Goal: Transaction & Acquisition: Book appointment/travel/reservation

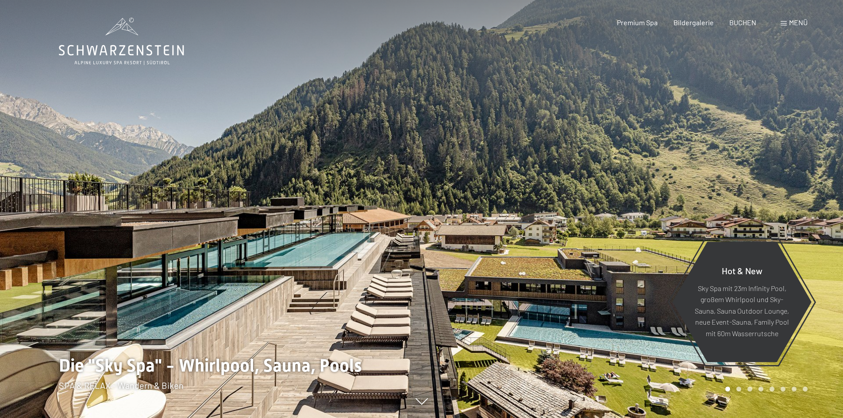
click at [754, 23] on span "BUCHEN" at bounding box center [743, 22] width 27 height 8
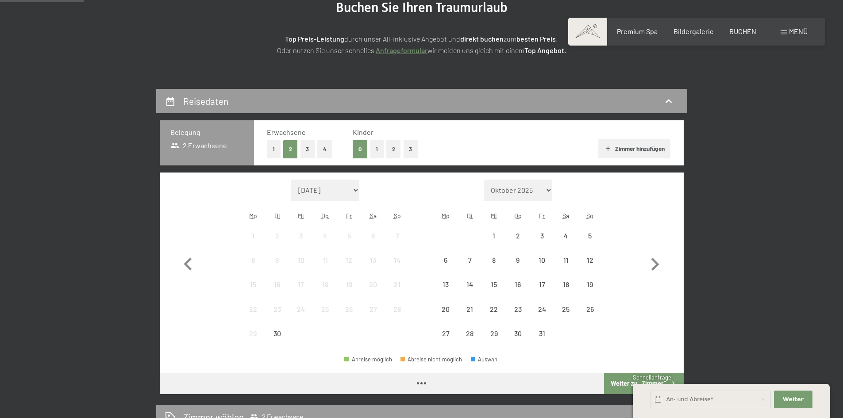
scroll to position [177, 0]
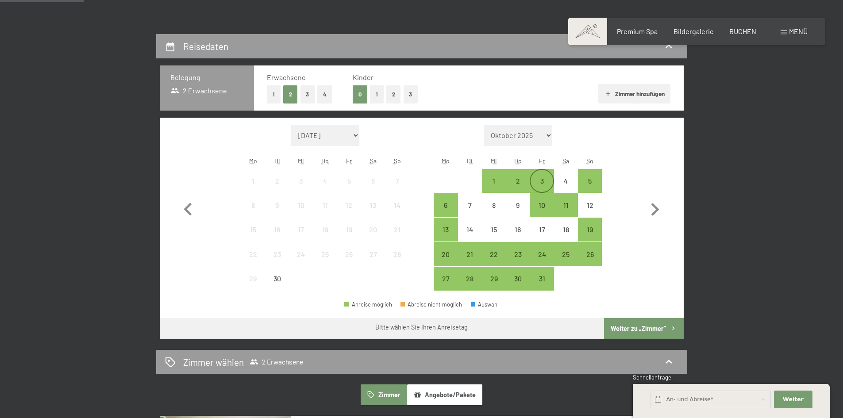
click at [547, 179] on div "3" at bounding box center [542, 189] width 22 height 22
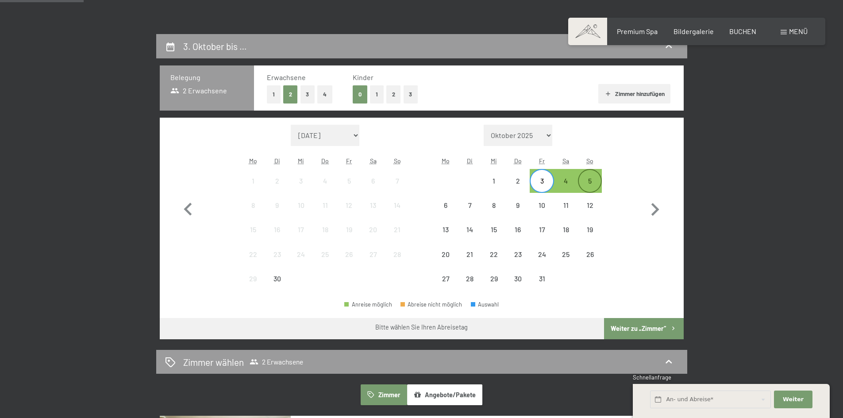
click at [592, 178] on div "5" at bounding box center [590, 189] width 22 height 22
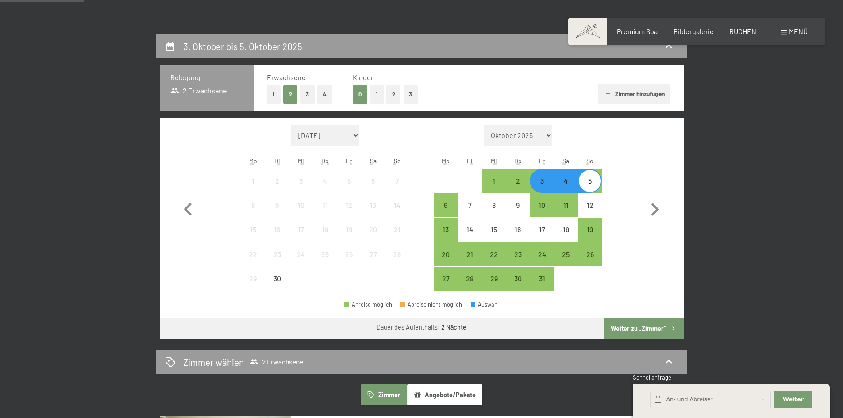
click at [648, 327] on button "Weiter zu „Zimmer“" at bounding box center [643, 328] width 79 height 21
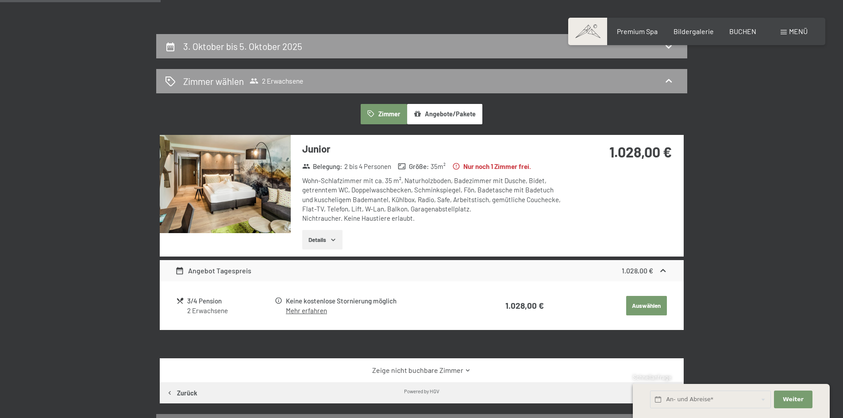
scroll to position [211, 0]
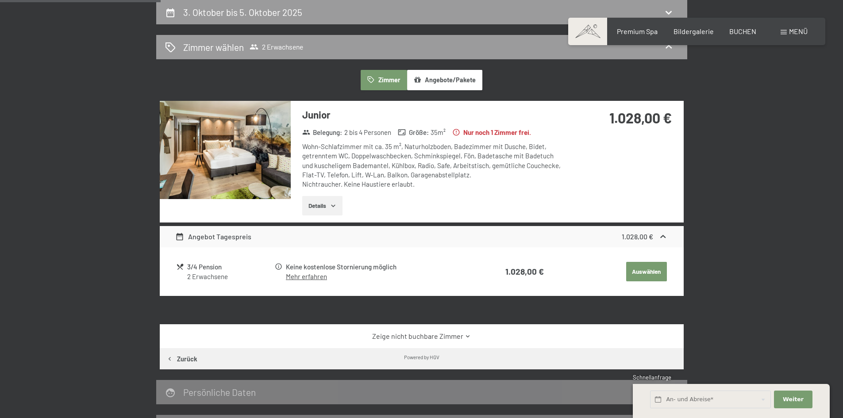
click at [318, 208] on button "Details" at bounding box center [322, 205] width 40 height 19
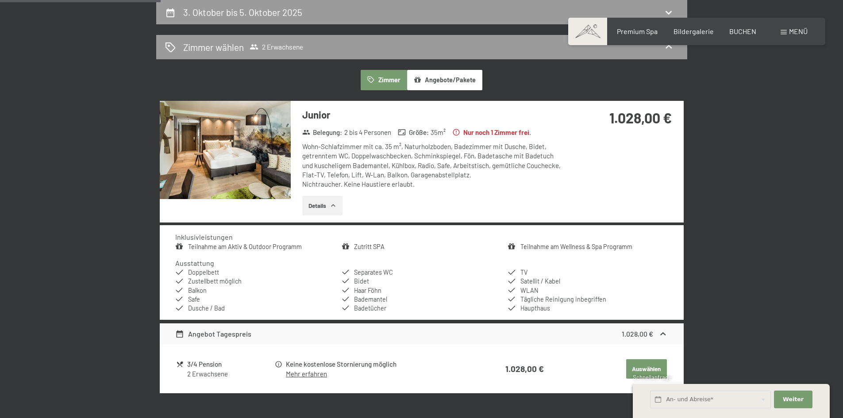
click at [318, 208] on button "Details" at bounding box center [322, 205] width 40 height 19
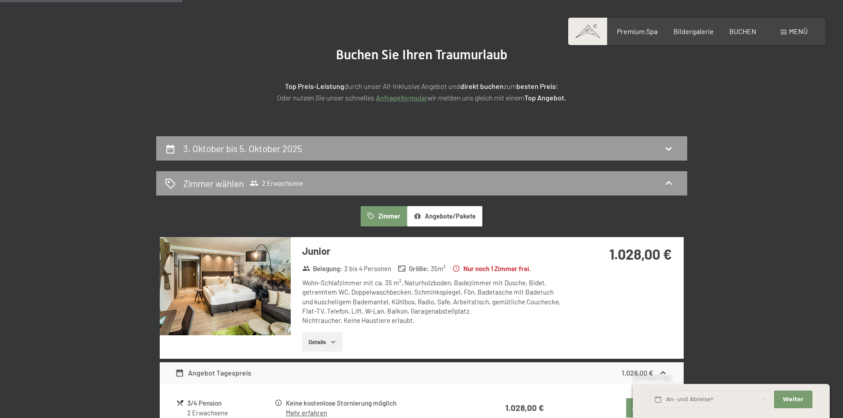
scroll to position [0, 0]
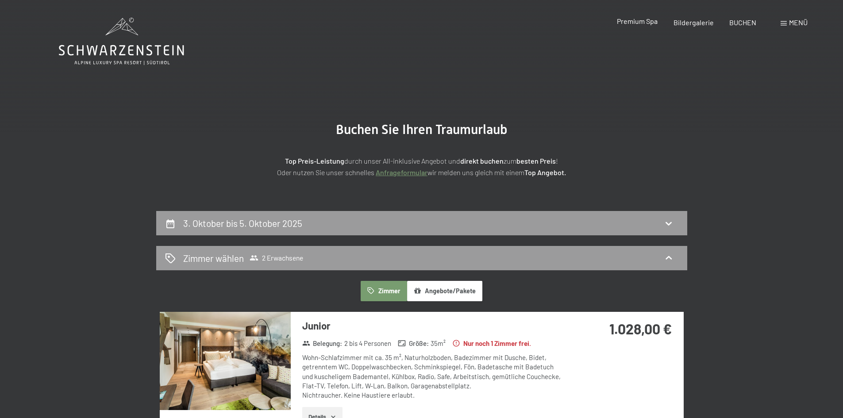
click at [647, 25] on div "Premium Spa" at bounding box center [637, 21] width 41 height 10
click at [641, 23] on span "Premium Spa" at bounding box center [637, 21] width 41 height 8
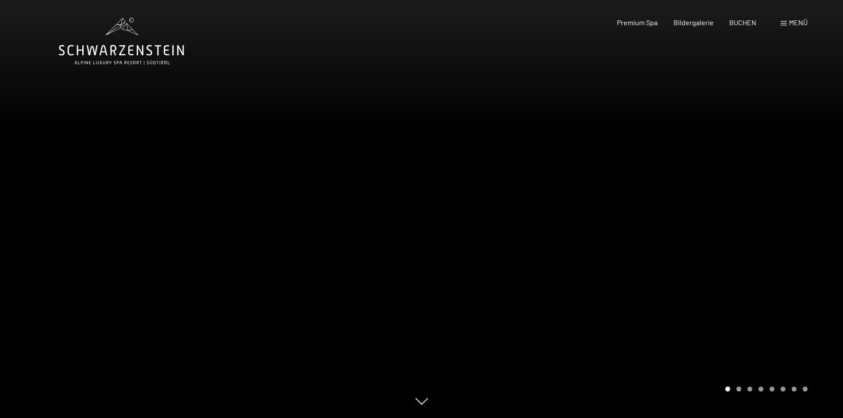
click at [770, 227] on div at bounding box center [633, 209] width 422 height 418
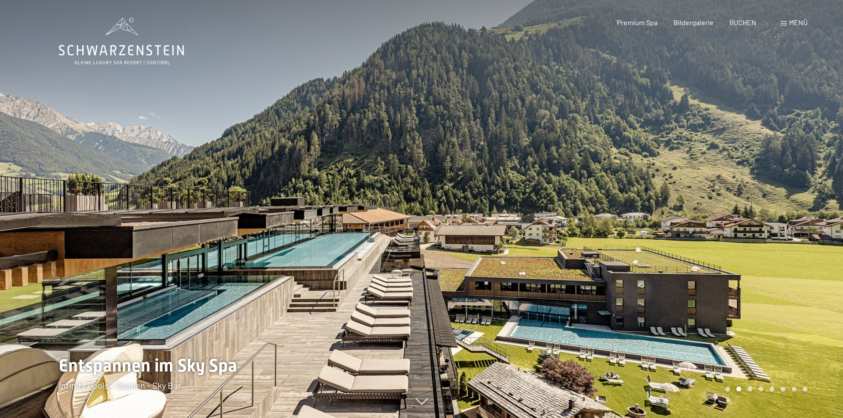
click at [772, 226] on div at bounding box center [633, 209] width 422 height 418
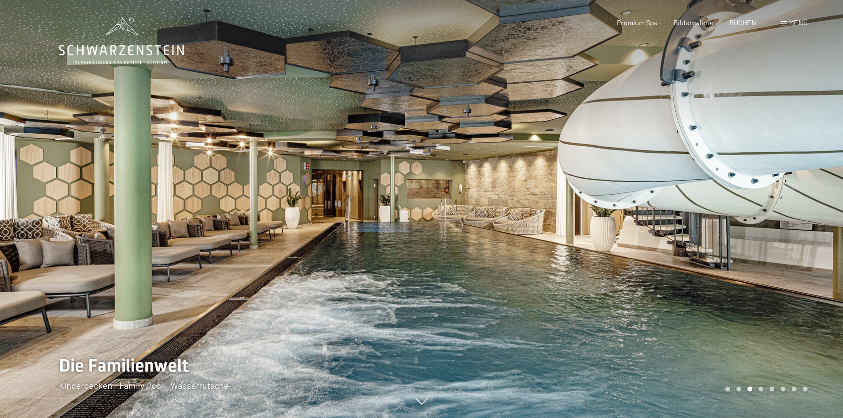
click at [772, 224] on div at bounding box center [633, 209] width 422 height 418
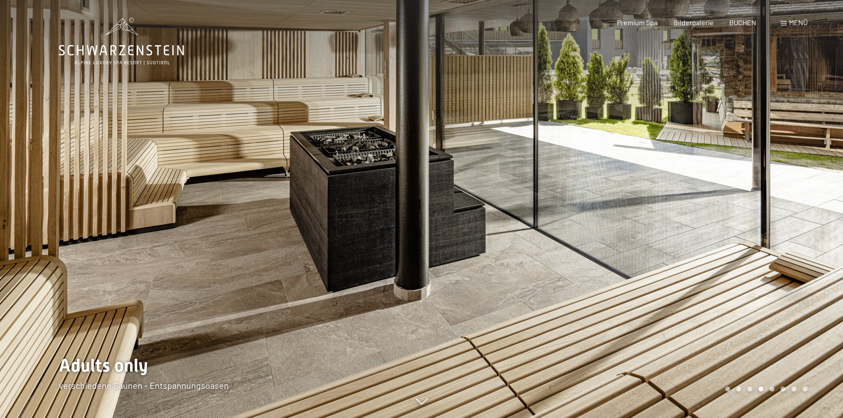
click at [781, 201] on div at bounding box center [633, 209] width 422 height 418
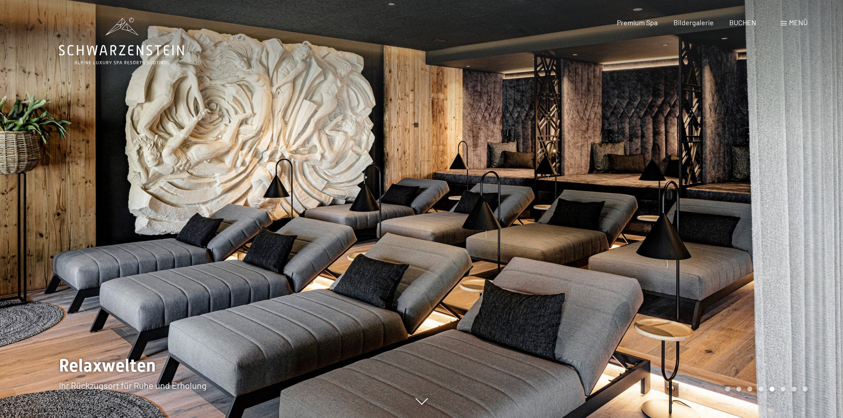
click at [790, 194] on div at bounding box center [633, 209] width 422 height 418
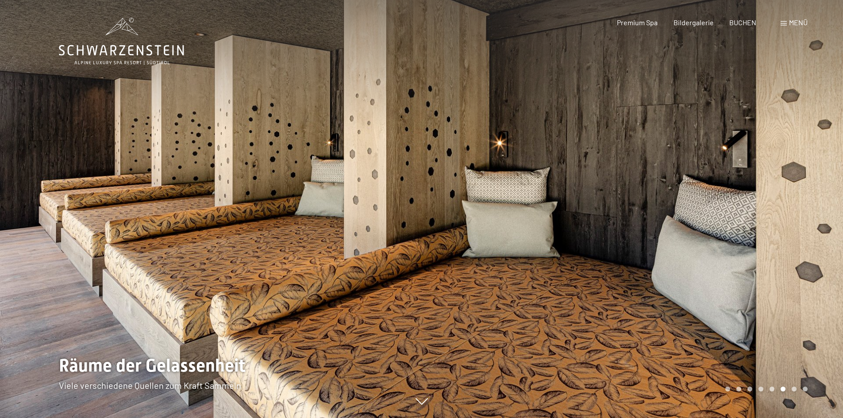
click at [790, 194] on div at bounding box center [633, 209] width 422 height 418
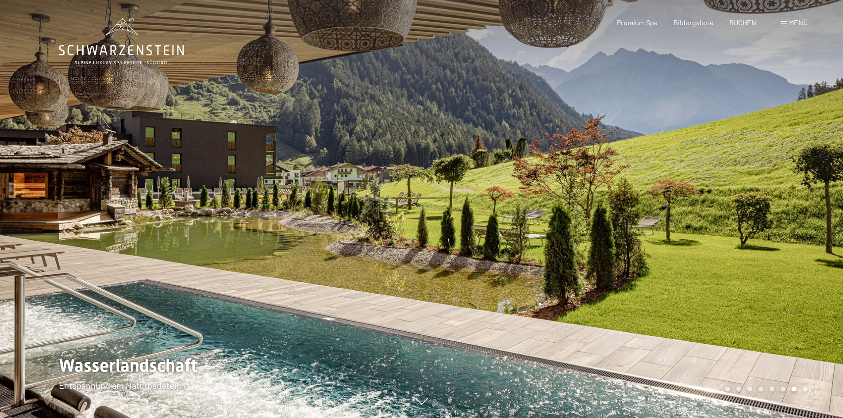
click at [791, 193] on div at bounding box center [633, 209] width 422 height 418
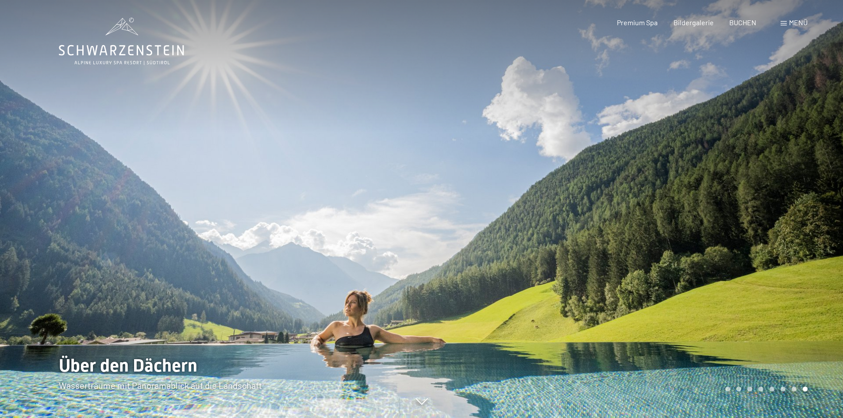
click at [791, 193] on div at bounding box center [633, 209] width 422 height 418
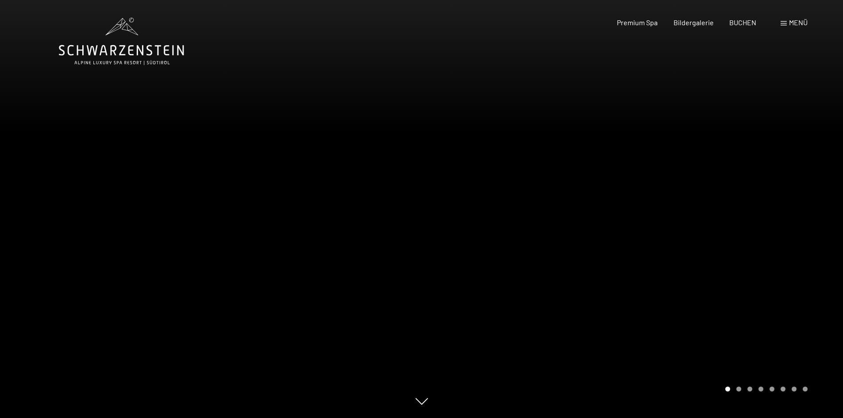
click at [791, 193] on div at bounding box center [633, 209] width 422 height 418
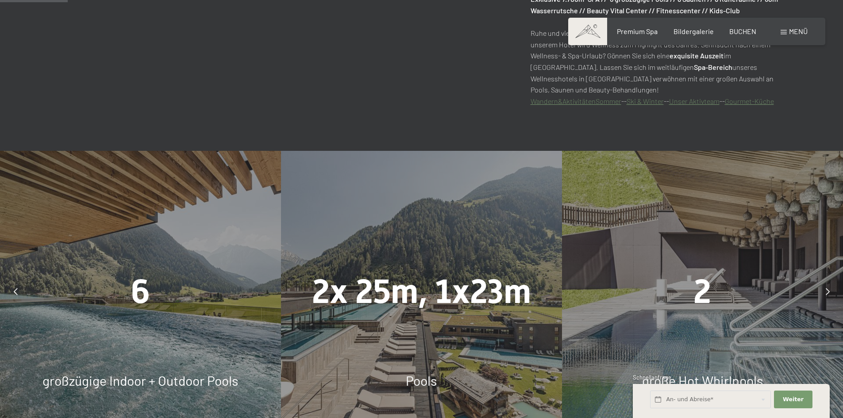
scroll to position [531, 0]
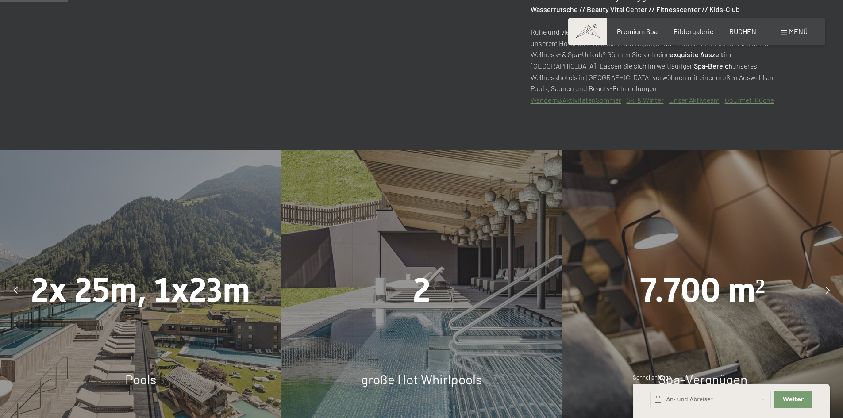
click at [13, 288] on div at bounding box center [15, 290] width 22 height 22
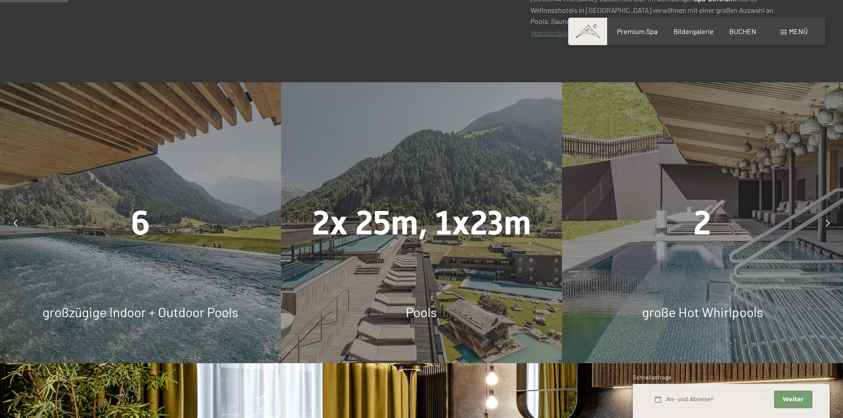
scroll to position [620, 0]
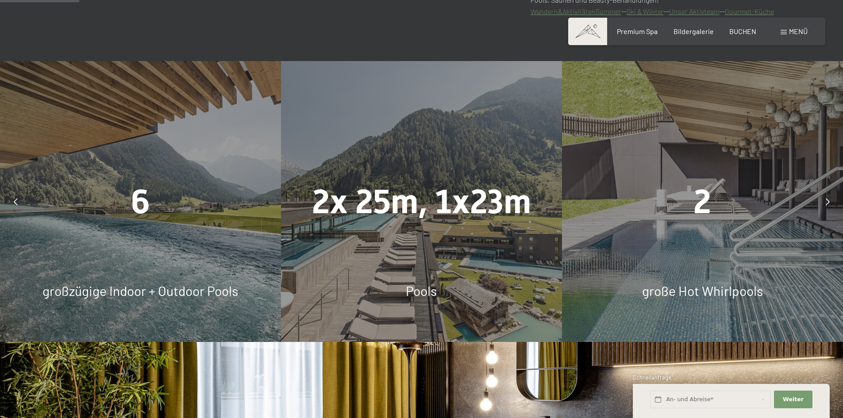
click at [827, 199] on icon at bounding box center [828, 201] width 4 height 7
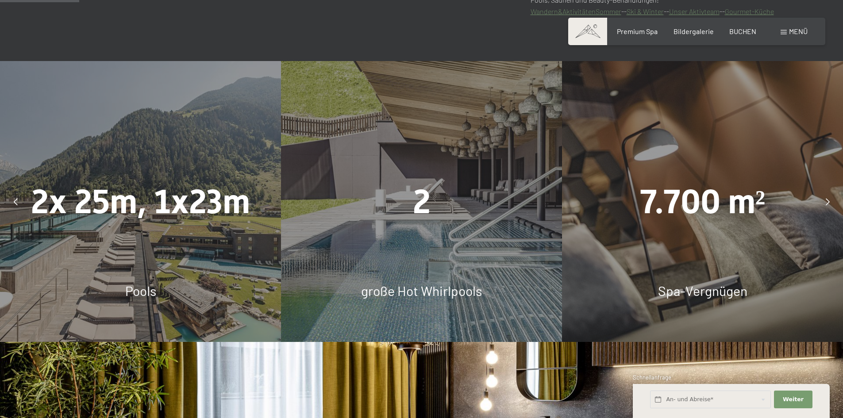
click at [829, 199] on icon at bounding box center [828, 201] width 4 height 7
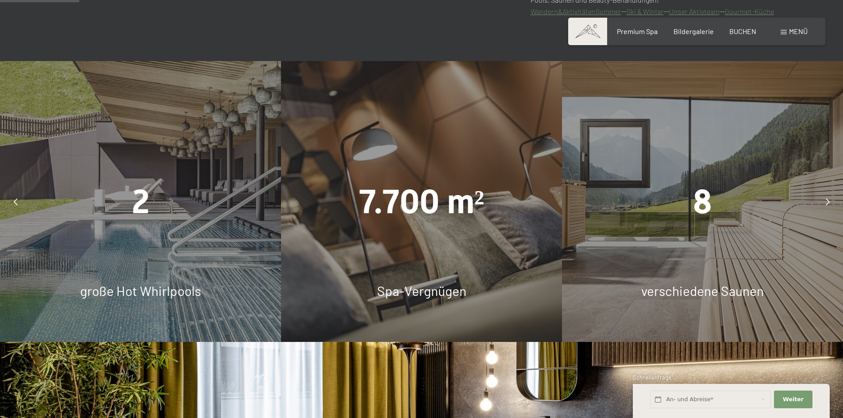
click at [829, 201] on icon at bounding box center [828, 201] width 4 height 7
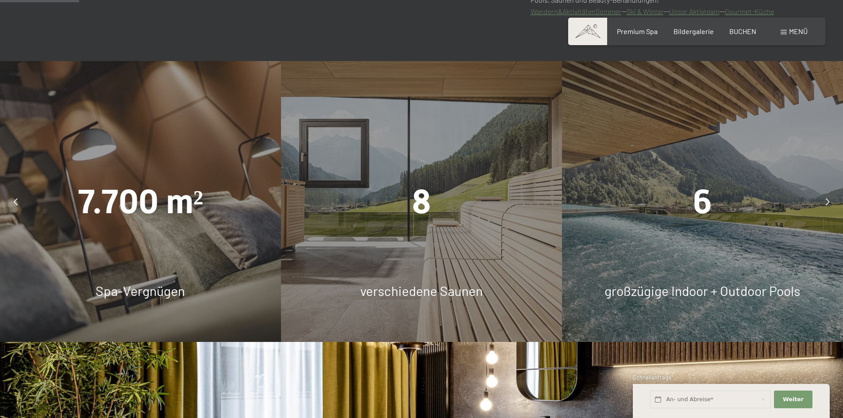
click at [829, 201] on icon at bounding box center [828, 201] width 4 height 7
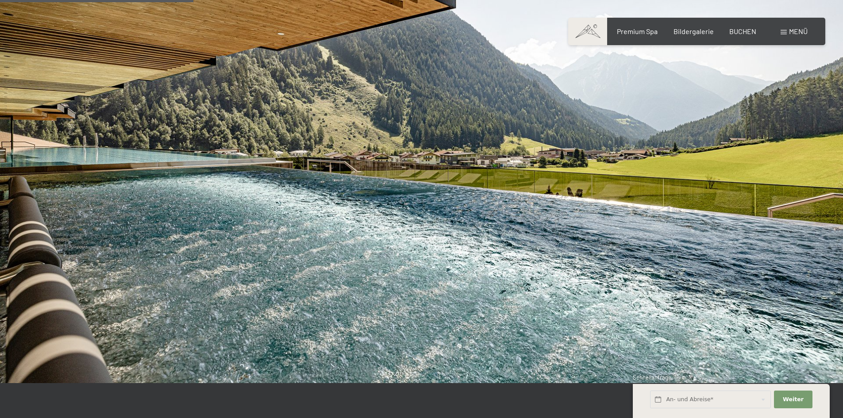
scroll to position [1859, 0]
